Goal: Submit feedback/report problem

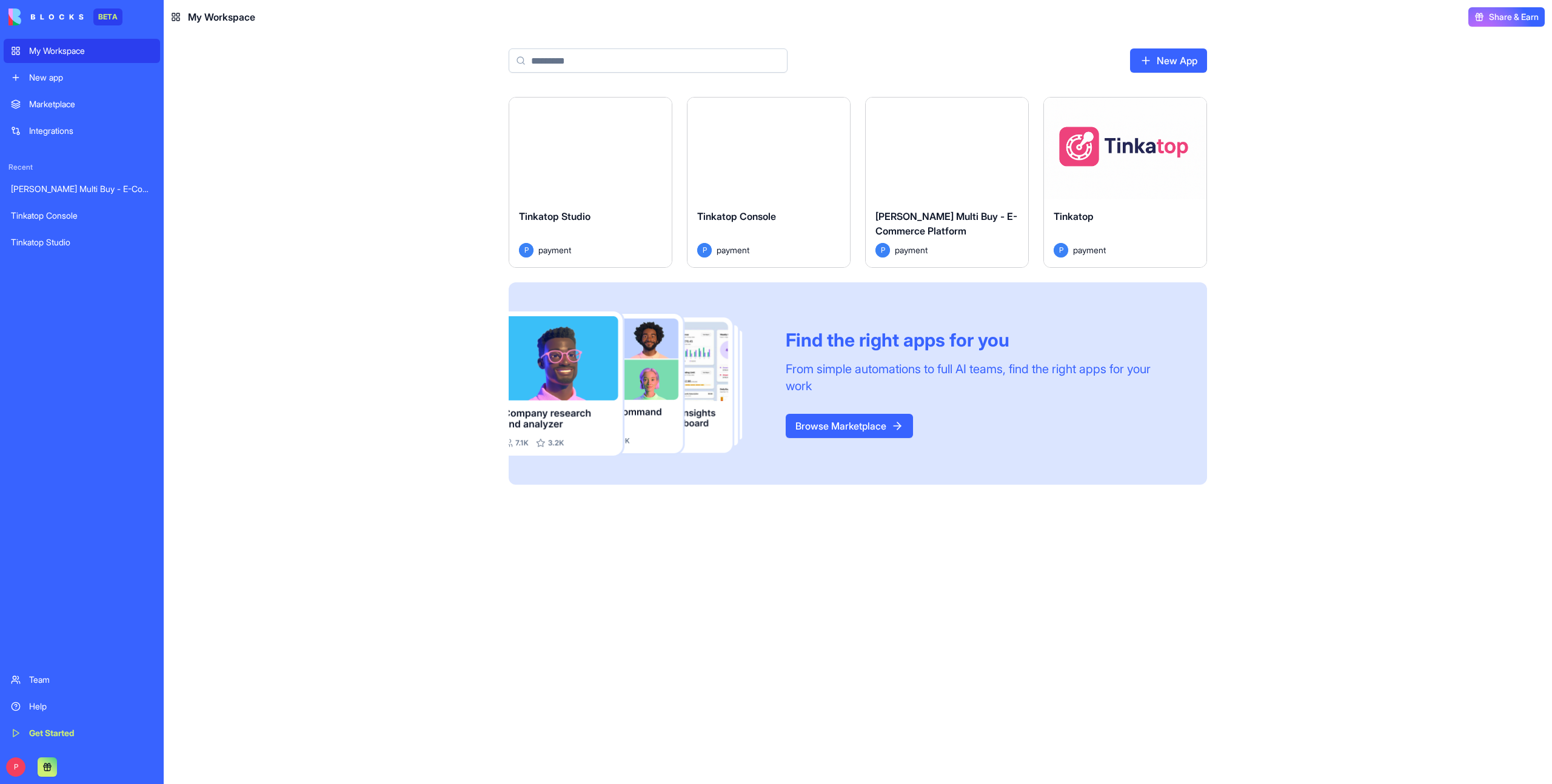
click at [812, 474] on div "Find the right apps for you From simple automations to full AI teams, find the …" at bounding box center [857, 384] width 698 height 203
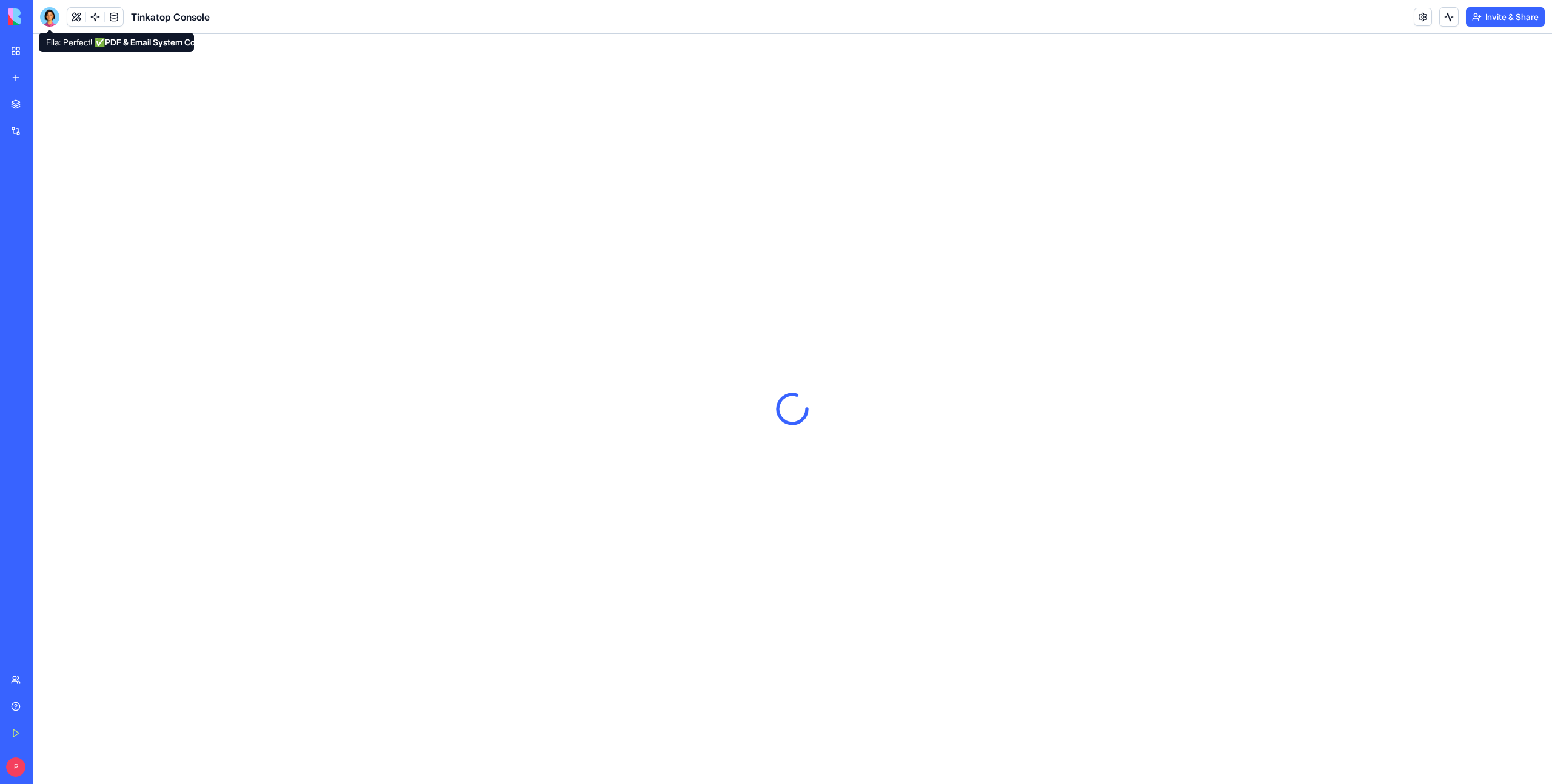
click at [52, 15] on div at bounding box center [50, 16] width 19 height 19
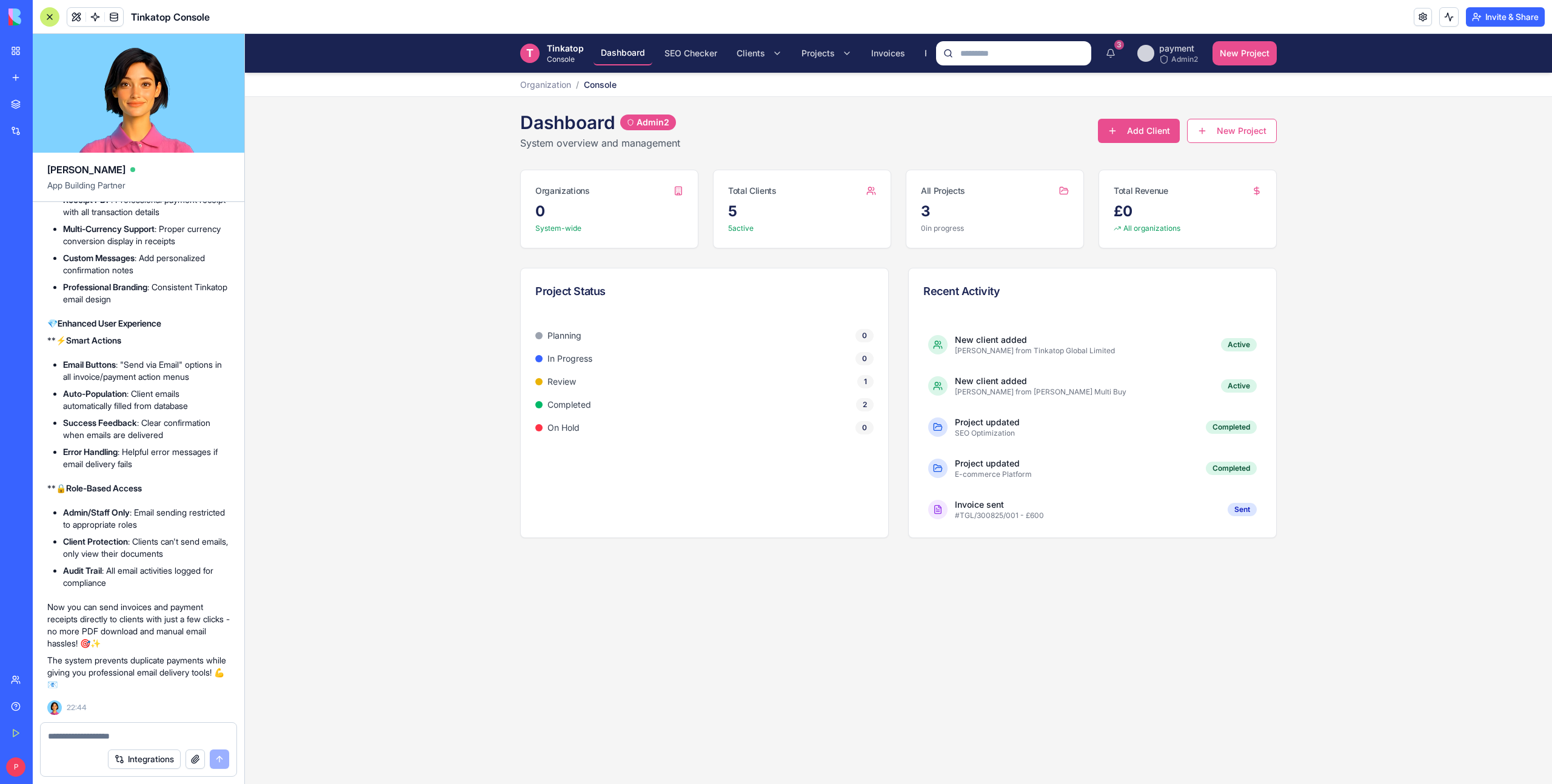
scroll to position [35847, 0]
click at [79, 736] on textarea at bounding box center [139, 736] width 181 height 12
type textarea "**********"
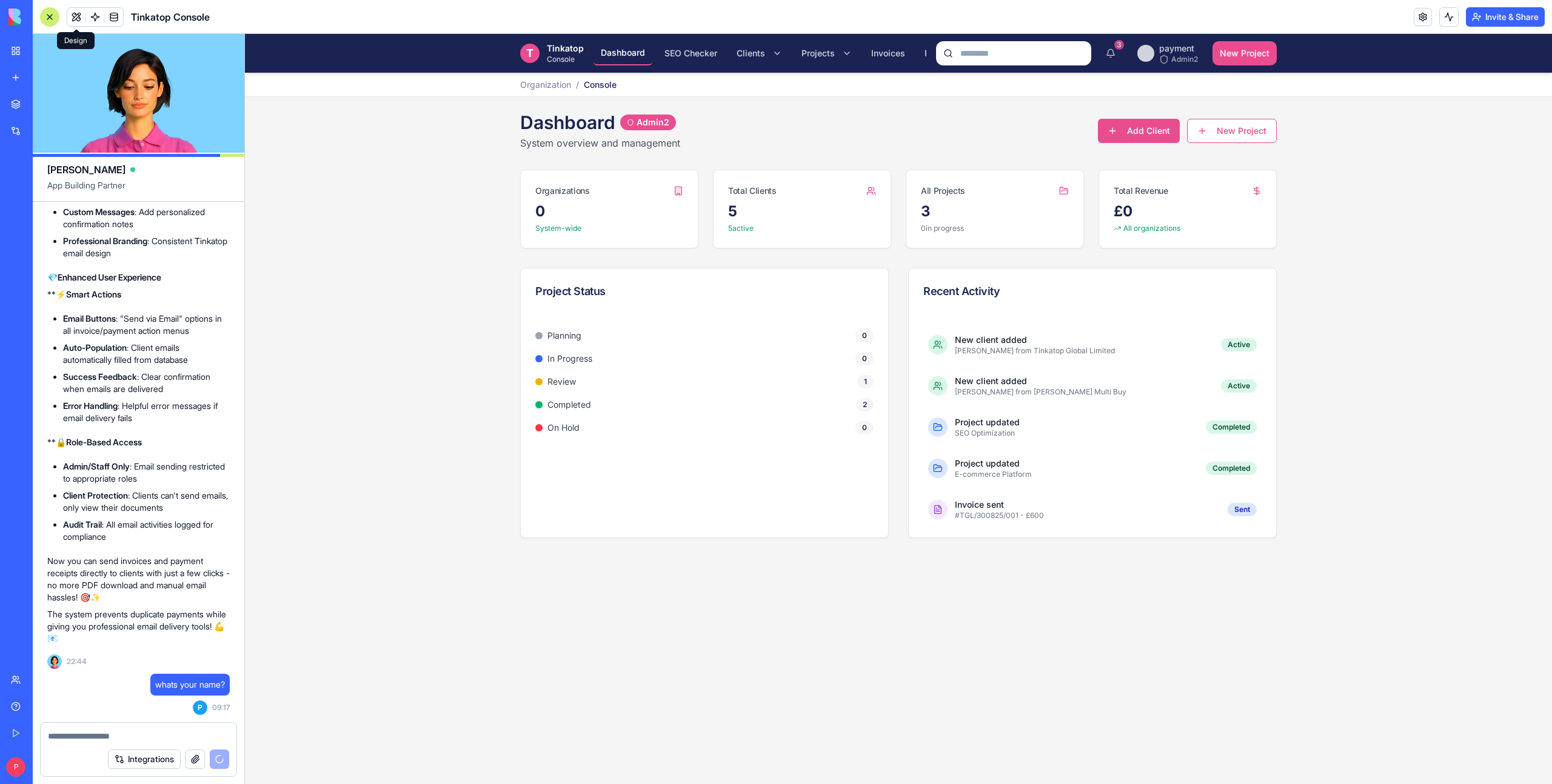
click at [78, 16] on button at bounding box center [76, 17] width 18 height 18
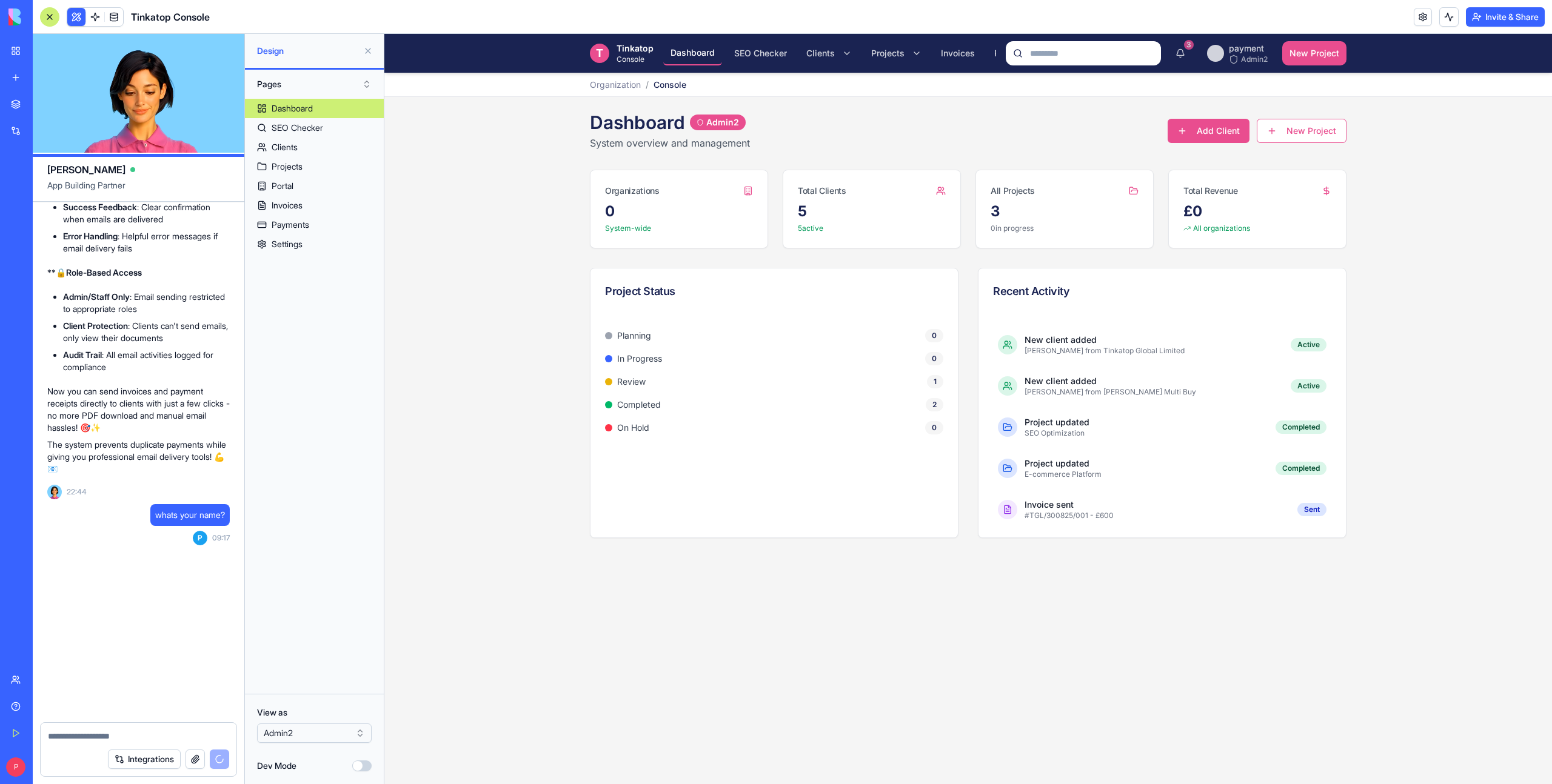
scroll to position [36283, 0]
